Goal: Check status

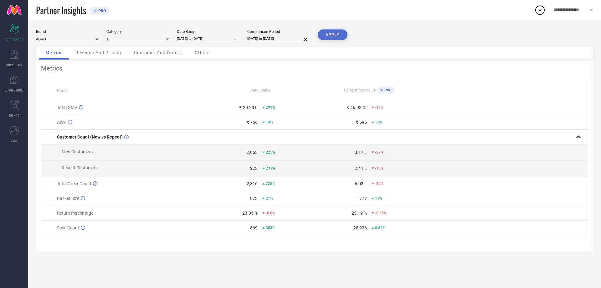
click at [206, 38] on input "[DATE] to [DATE]" at bounding box center [208, 38] width 63 height 7
select select "7"
select select "2024"
select select "8"
select select "2024"
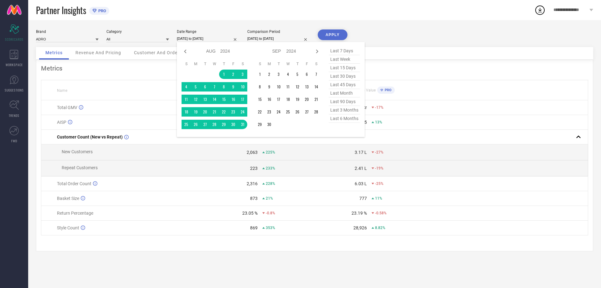
click at [345, 94] on span "last month" at bounding box center [344, 93] width 31 height 8
type input "[DATE] to [DATE]"
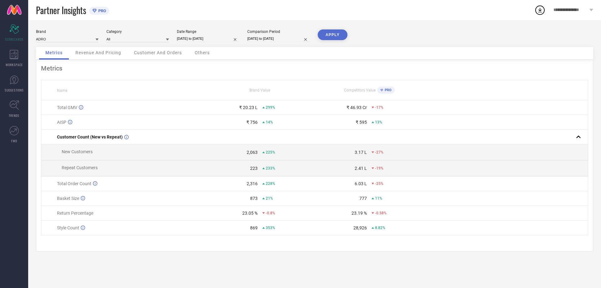
click at [201, 38] on input "[DATE] to [DATE]" at bounding box center [208, 38] width 63 height 7
select select "6"
select select "2025"
select select "7"
select select "2025"
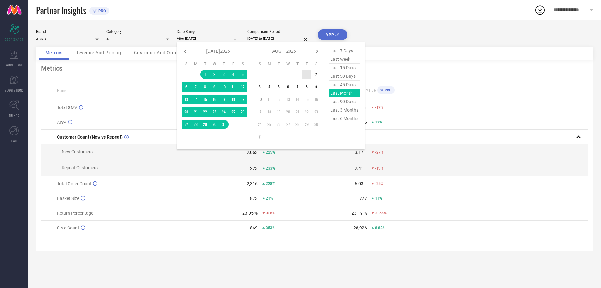
click at [306, 74] on td "1" at bounding box center [306, 73] width 9 height 9
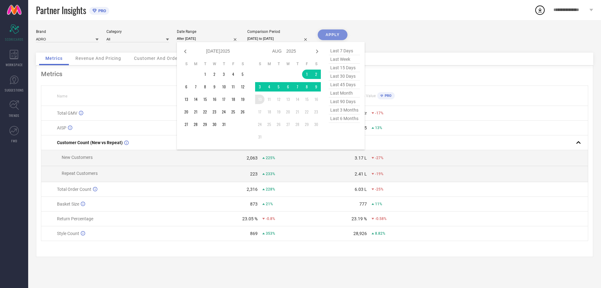
type input "[DATE] to [DATE]"
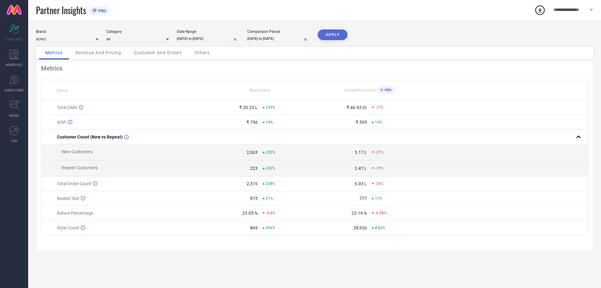
click at [332, 36] on button "APPLY" at bounding box center [333, 34] width 30 height 11
